Goal: Entertainment & Leisure: Browse casually

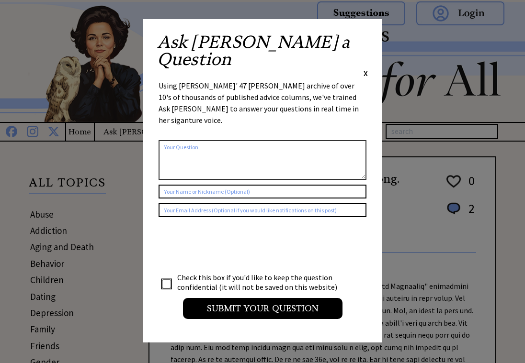
click at [367, 68] on span "X" at bounding box center [365, 73] width 4 height 10
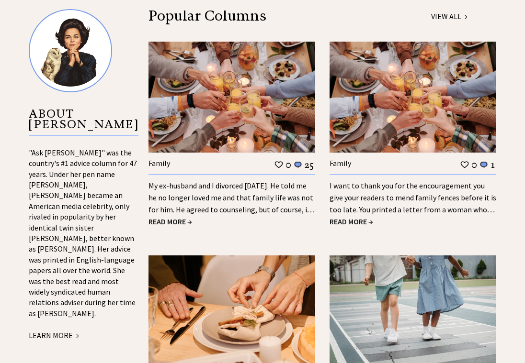
scroll to position [1006, 0]
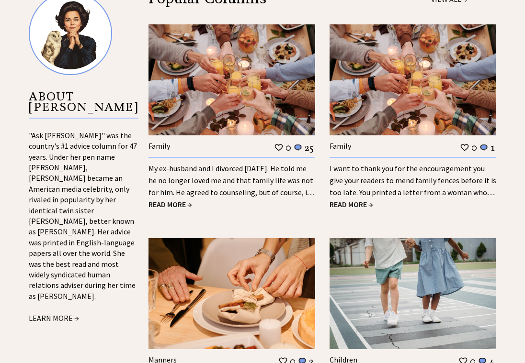
click at [164, 203] on span "READ MORE →" at bounding box center [170, 205] width 44 height 10
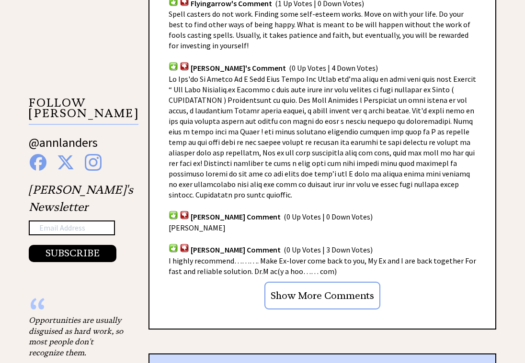
scroll to position [766, 0]
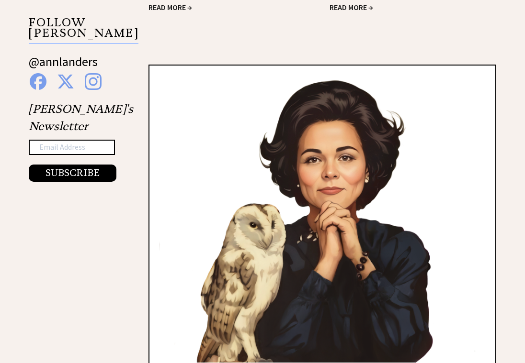
scroll to position [1580, 0]
